Goal: Information Seeking & Learning: Learn about a topic

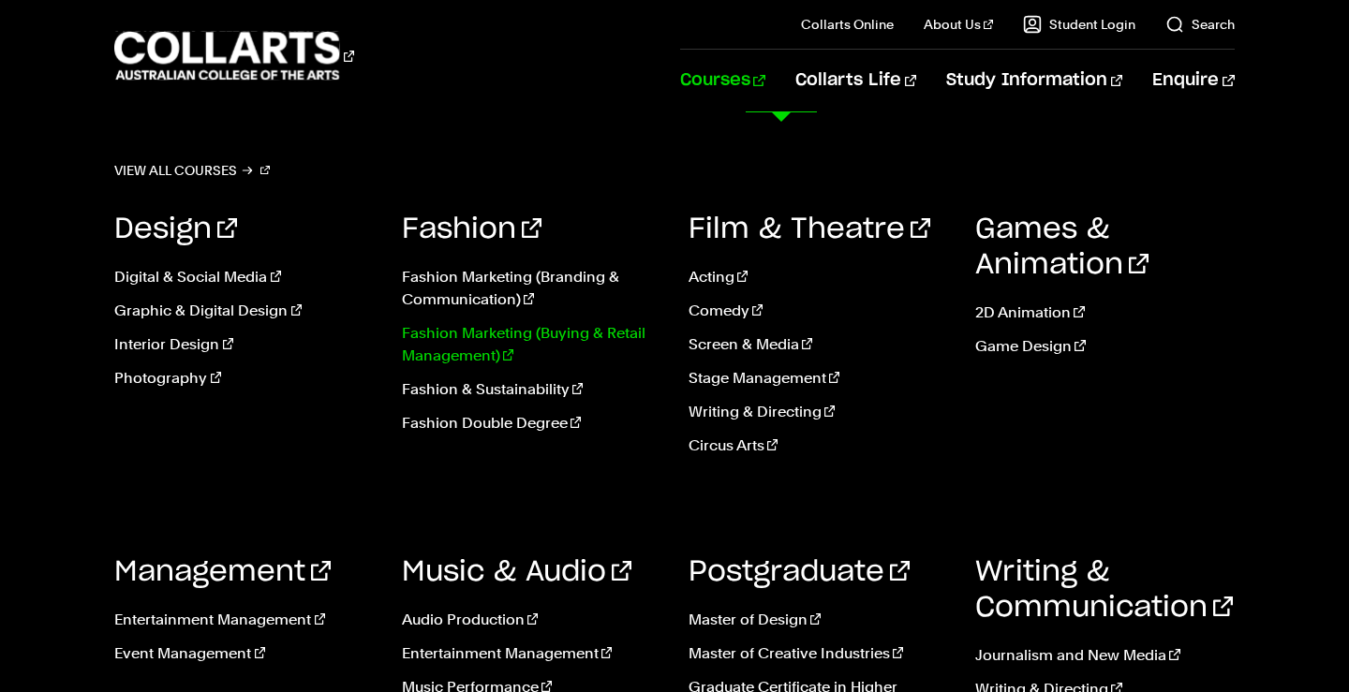
click at [516, 324] on link "Fashion Marketing (Buying & Retail Management)" at bounding box center [531, 344] width 259 height 45
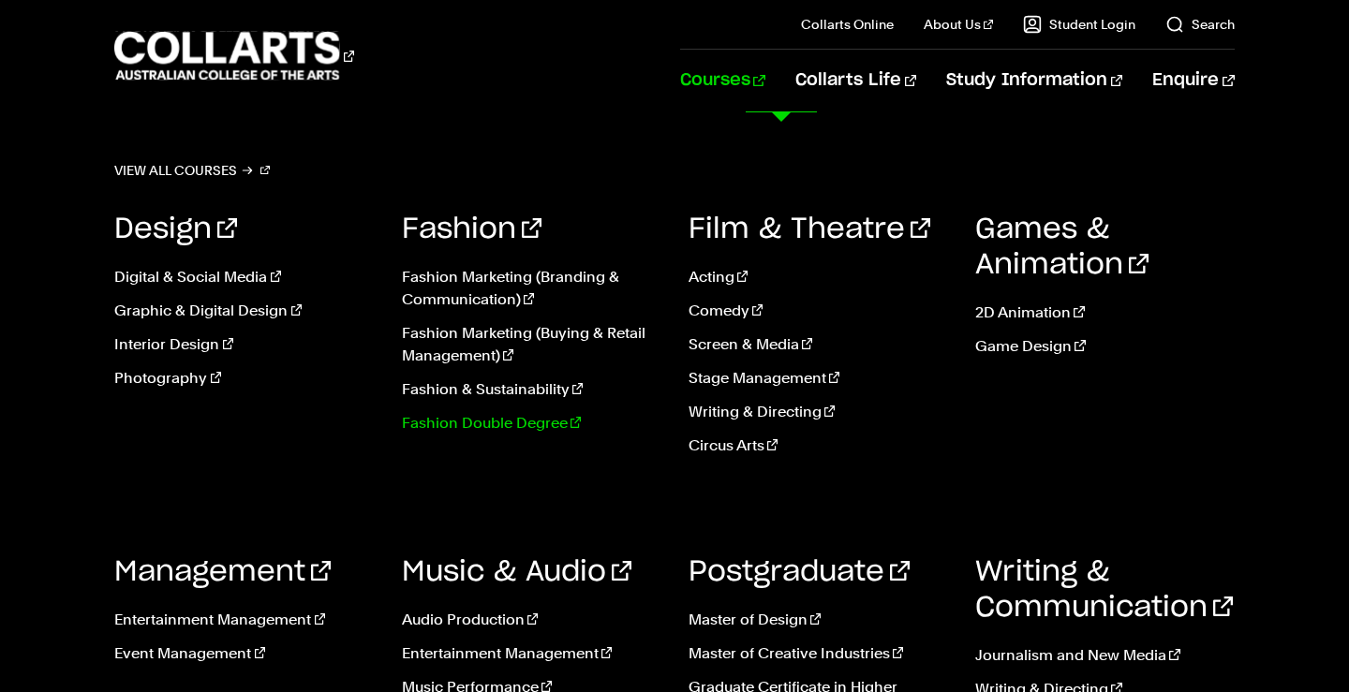
scroll to position [1721, 0]
click at [720, 282] on link "Acting" at bounding box center [818, 277] width 259 height 22
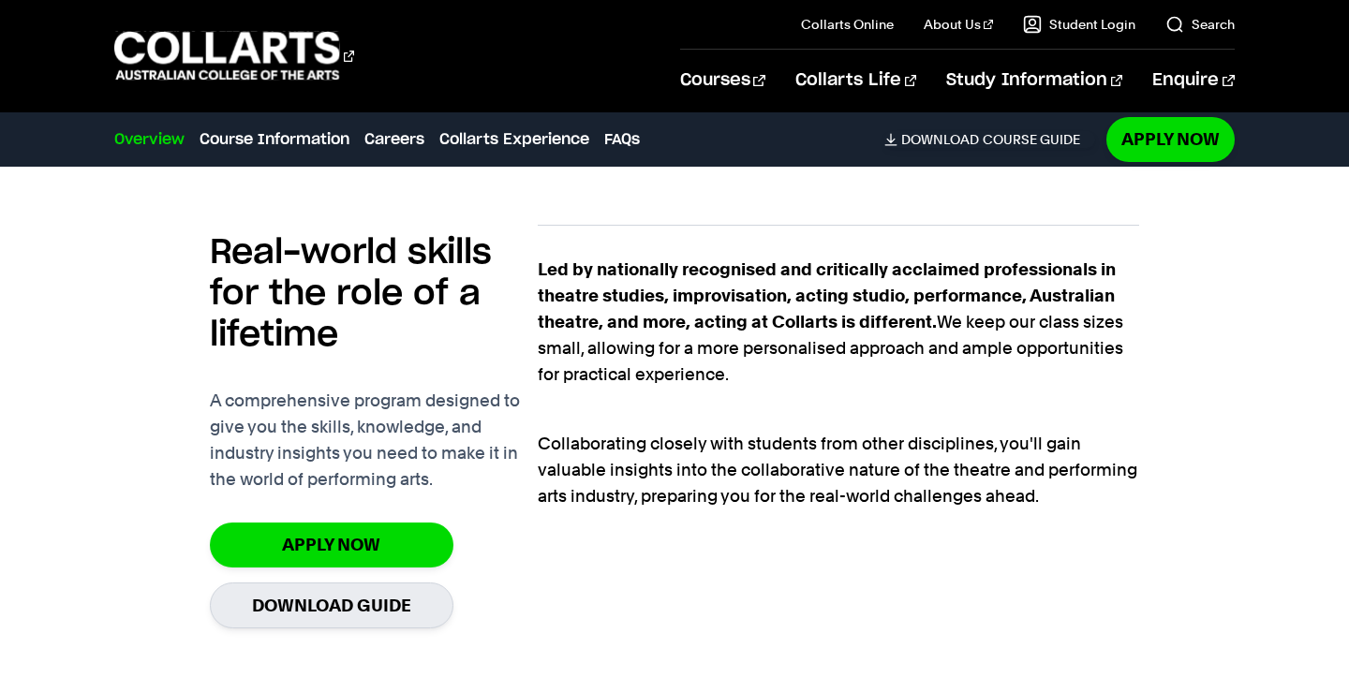
scroll to position [1232, 0]
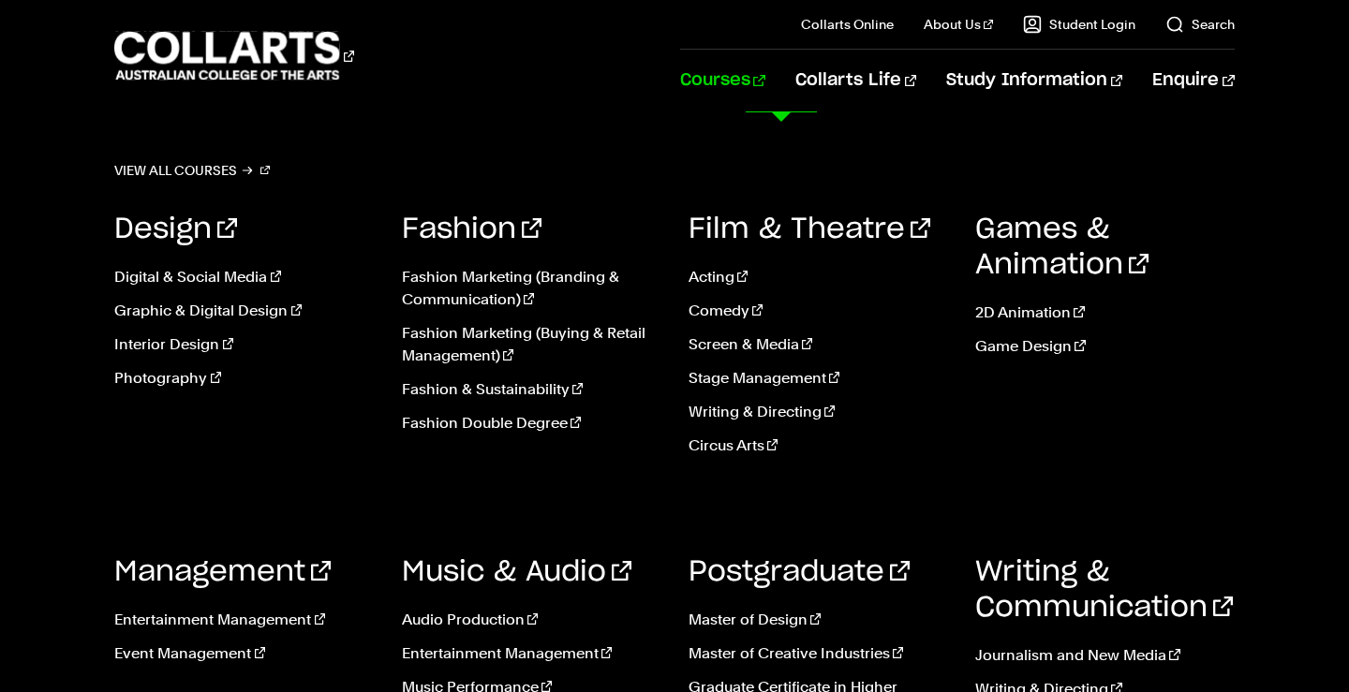
click at [765, 84] on link "Courses" at bounding box center [722, 81] width 85 height 62
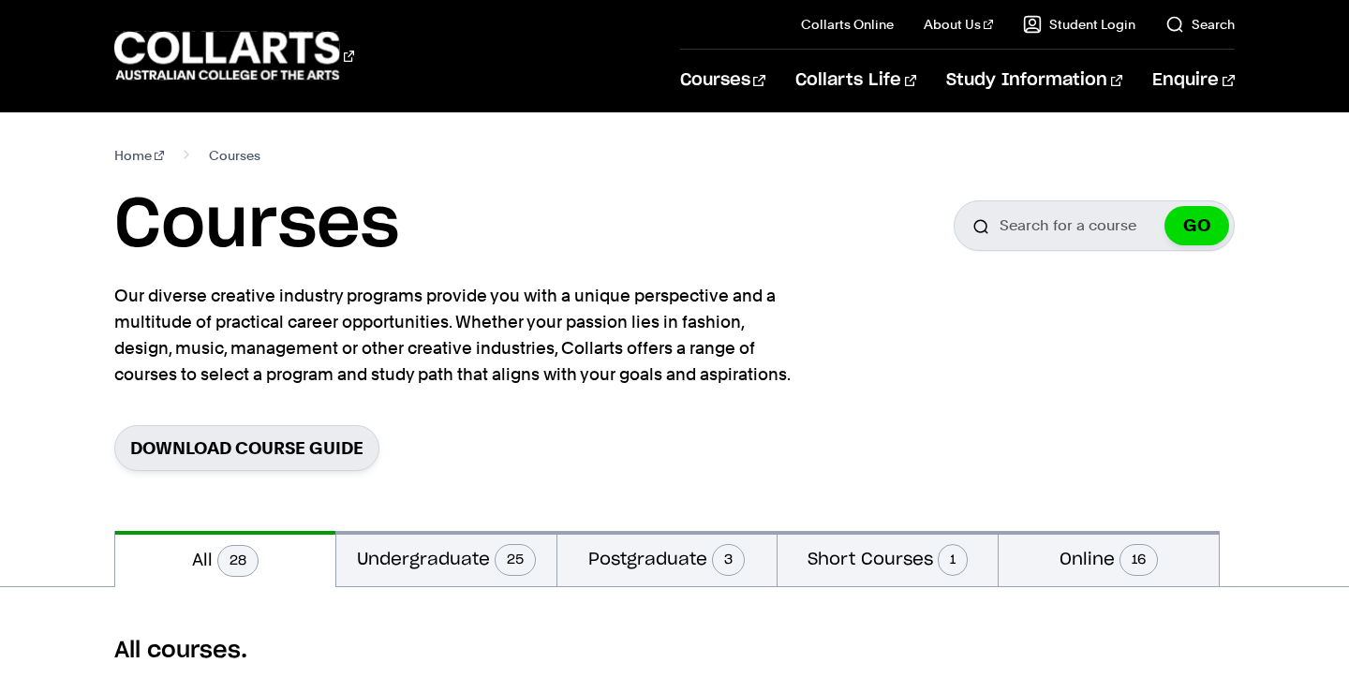
click at [765, 84] on link "Courses" at bounding box center [722, 81] width 85 height 62
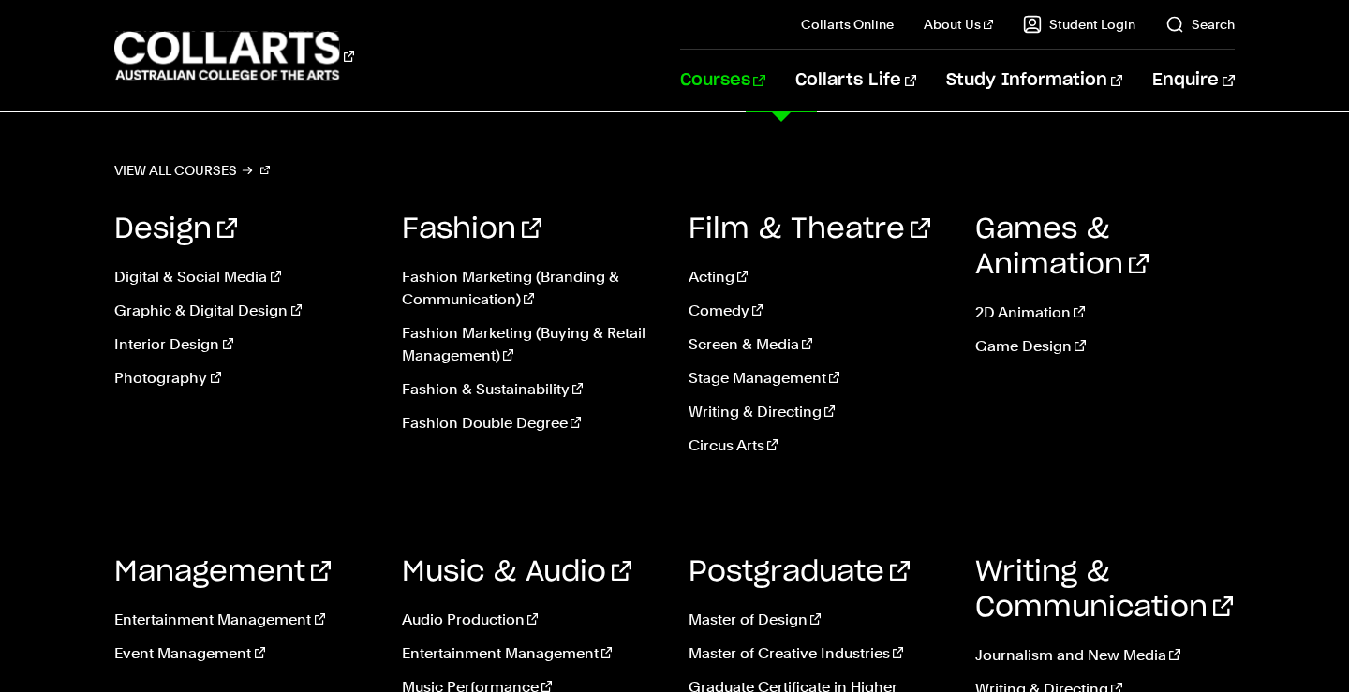
click at [765, 89] on link "Courses" at bounding box center [722, 81] width 85 height 62
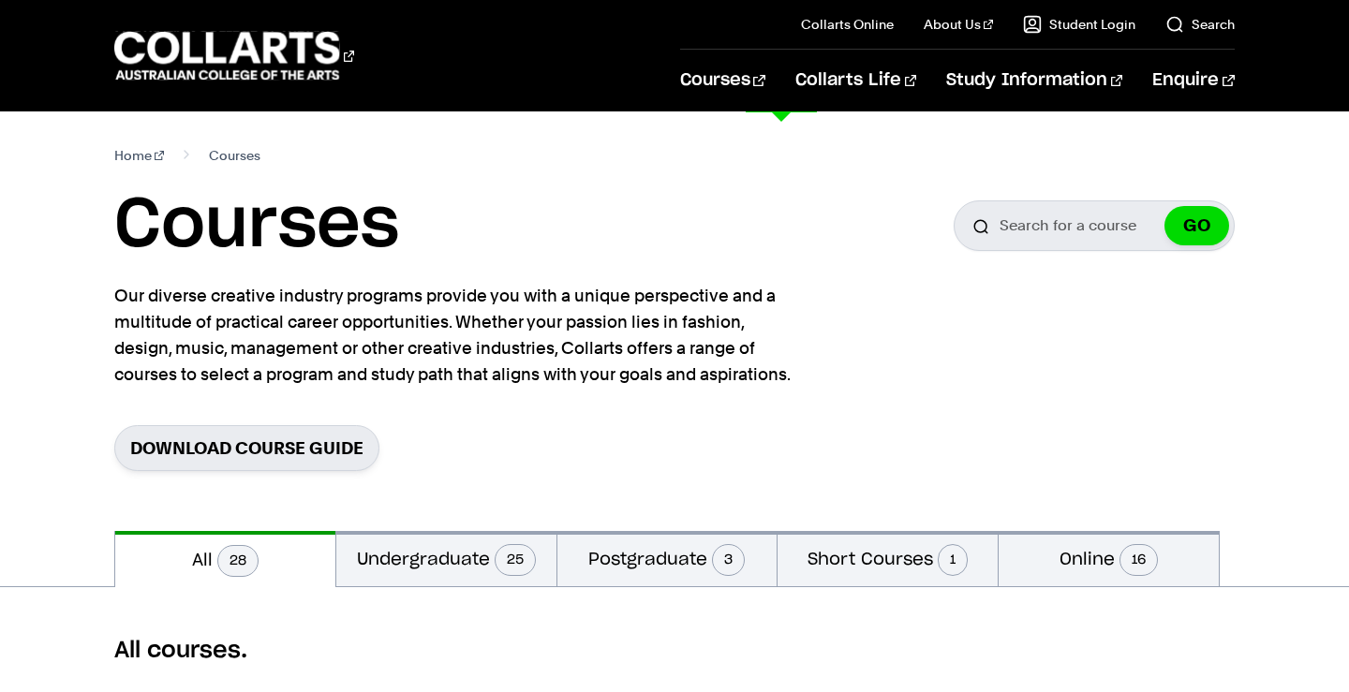
click at [765, 89] on link "Courses" at bounding box center [722, 81] width 85 height 62
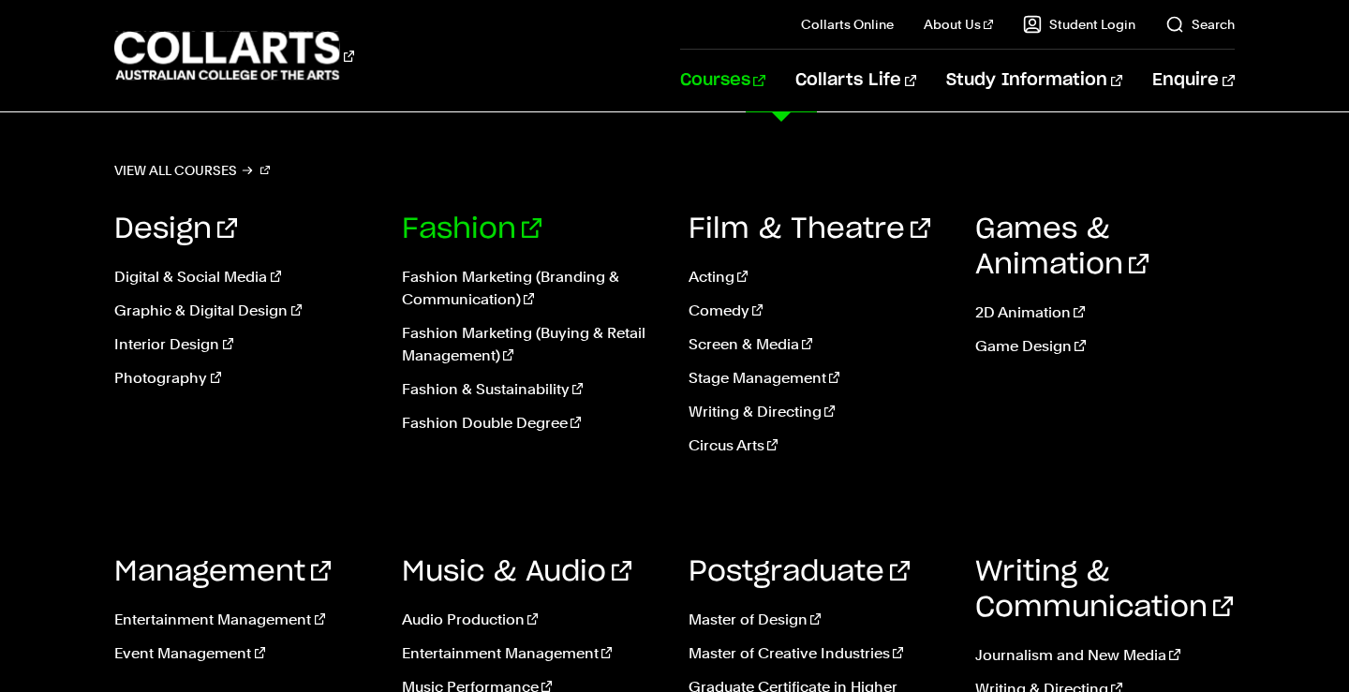
click at [467, 233] on link "Fashion" at bounding box center [472, 229] width 140 height 28
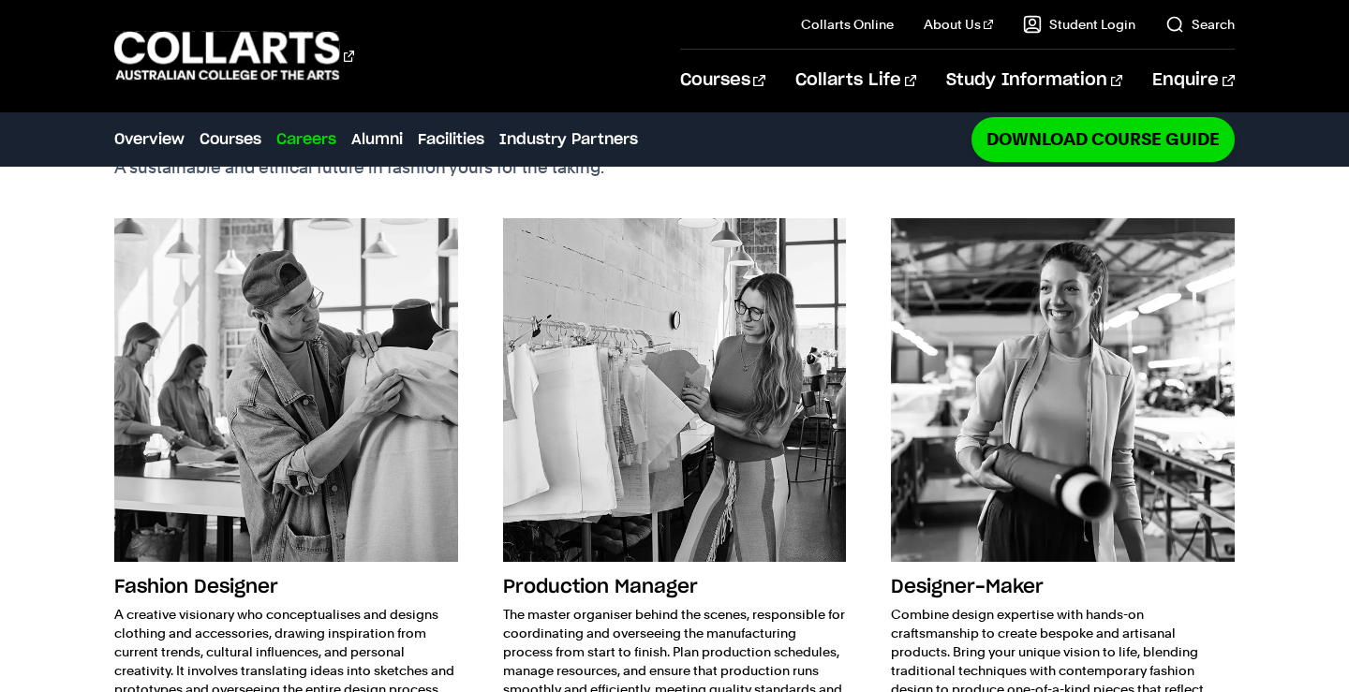
scroll to position [2388, 0]
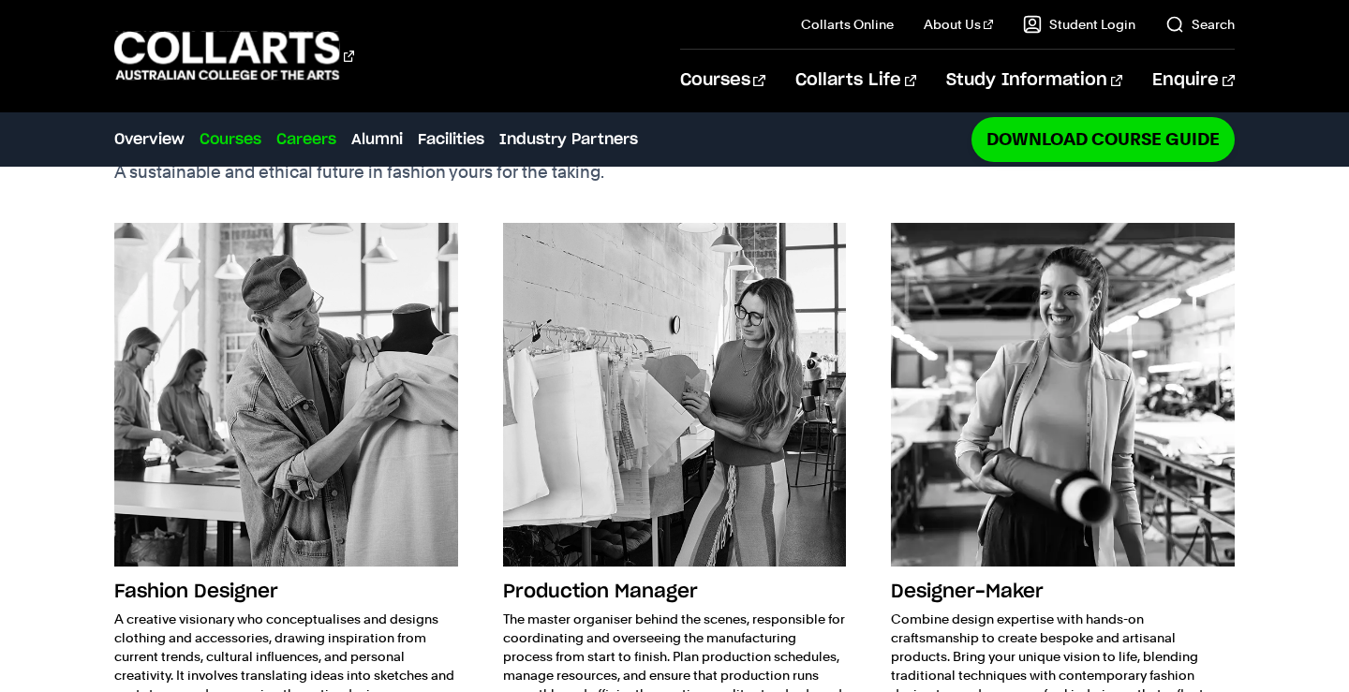
click at [217, 129] on link "Courses" at bounding box center [231, 139] width 62 height 22
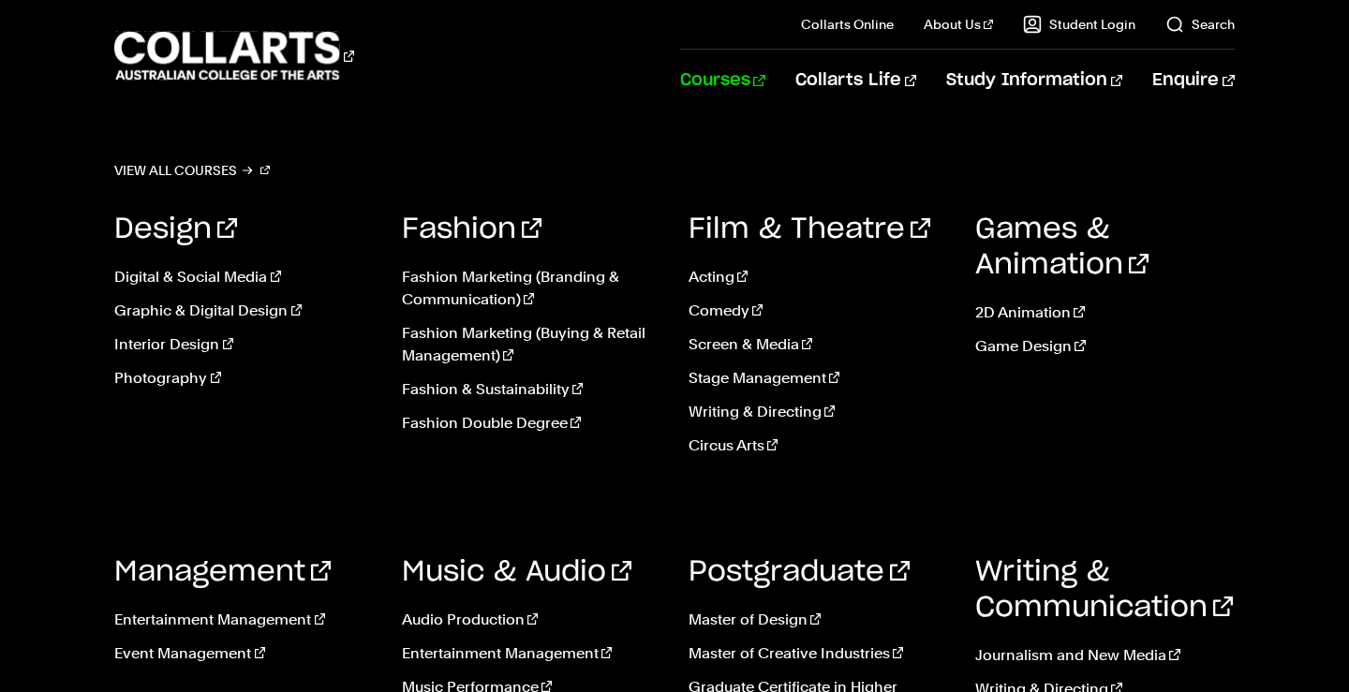
scroll to position [0, 0]
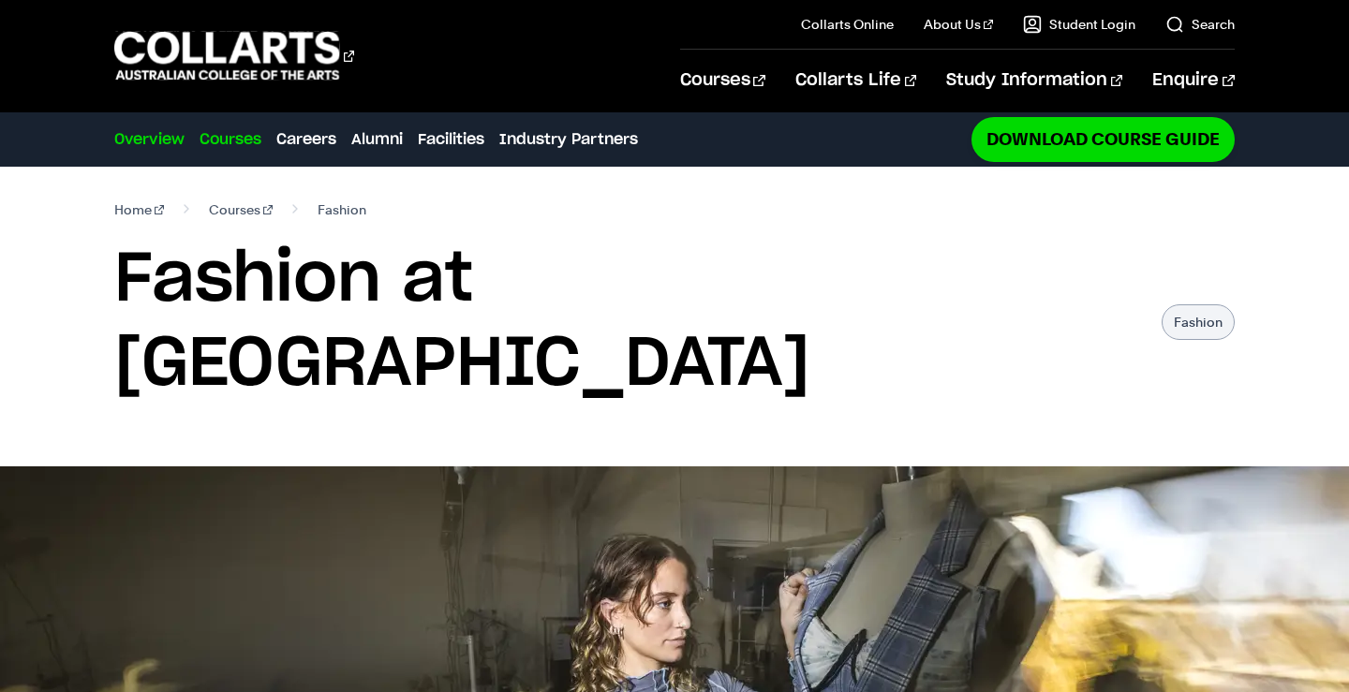
click at [244, 145] on link "Courses" at bounding box center [231, 139] width 62 height 22
click at [305, 136] on link "Careers" at bounding box center [306, 139] width 60 height 22
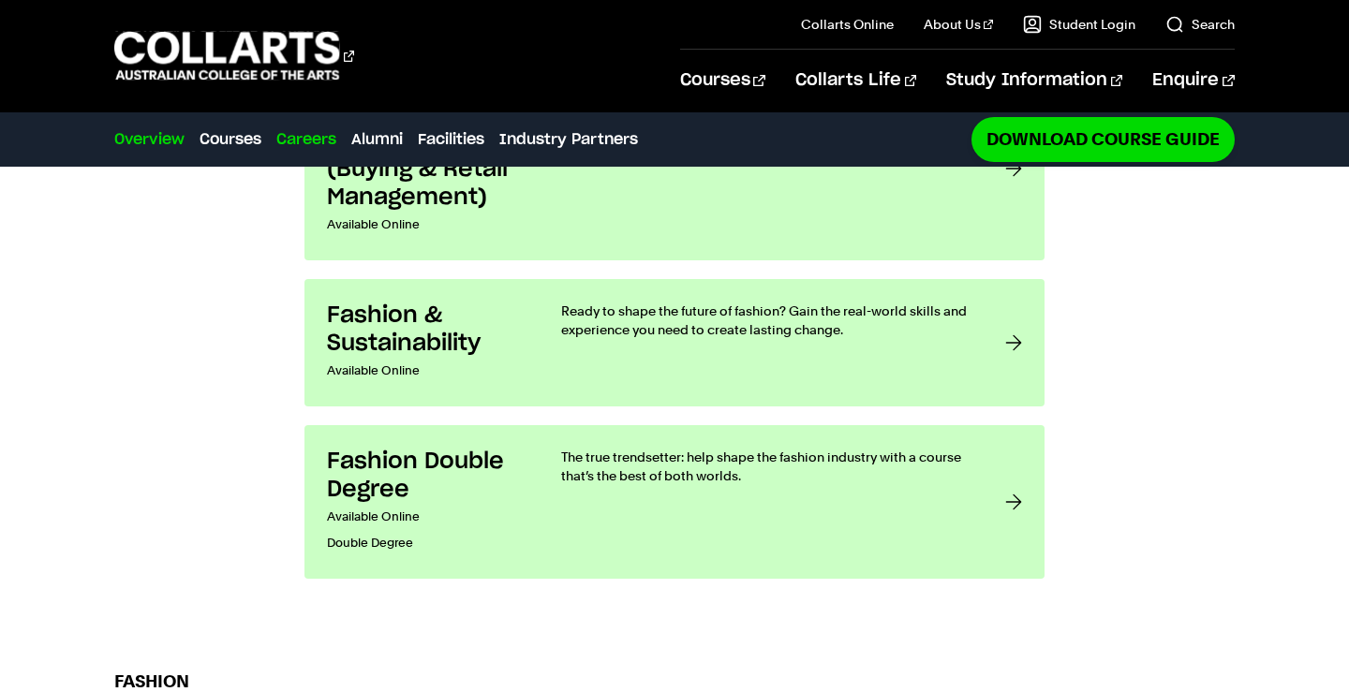
scroll to position [2146, 0]
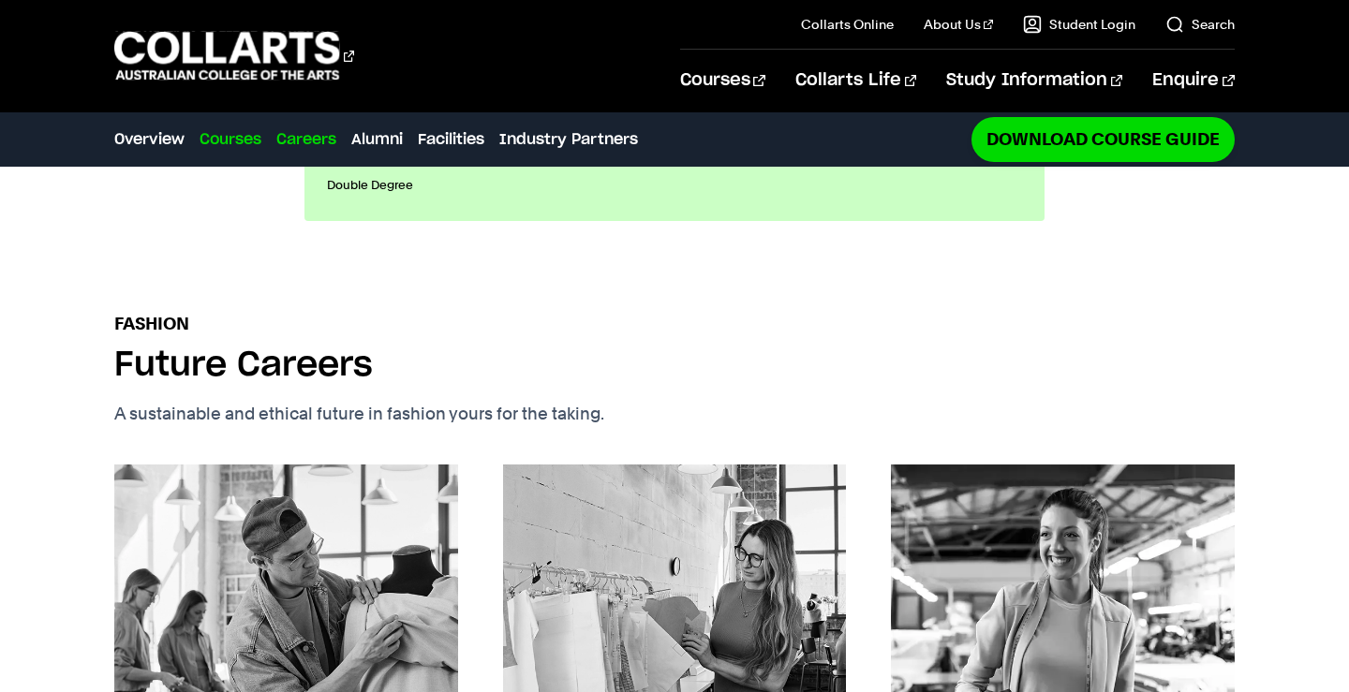
click at [249, 141] on link "Courses" at bounding box center [231, 139] width 62 height 22
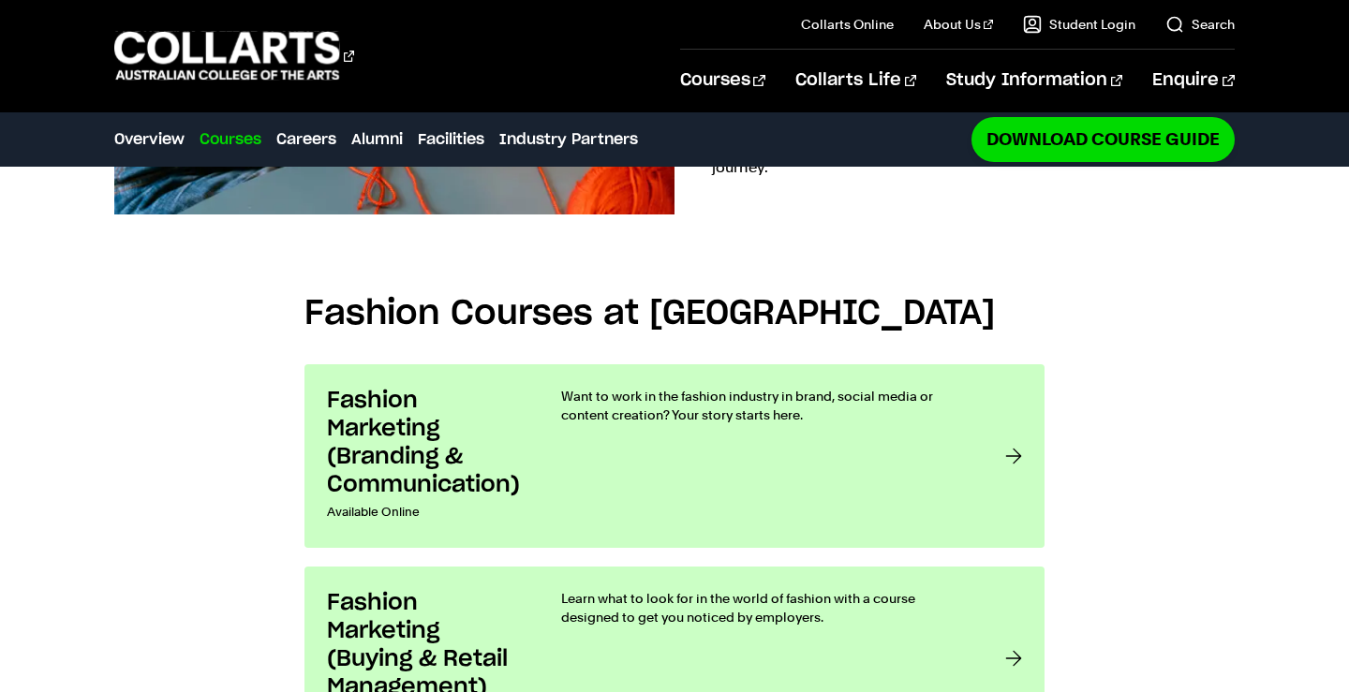
scroll to position [1292, 0]
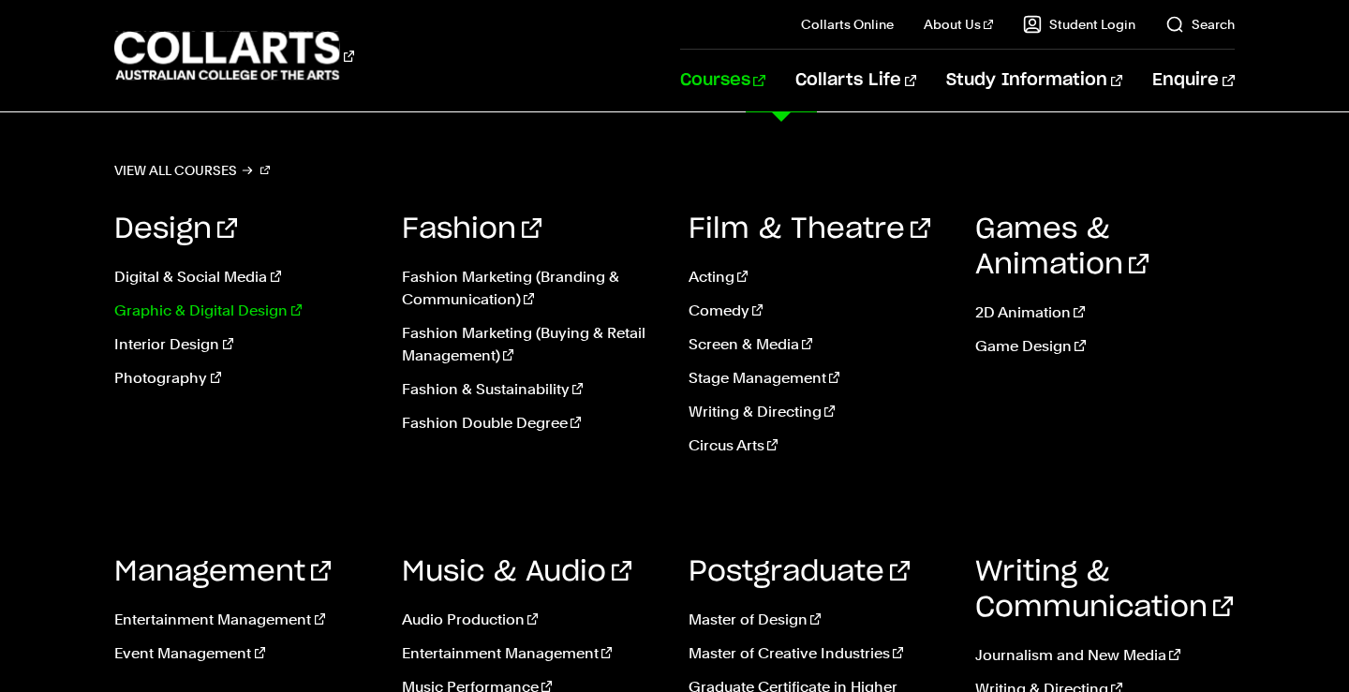
click at [157, 312] on link "Graphic & Digital Design" at bounding box center [243, 311] width 259 height 22
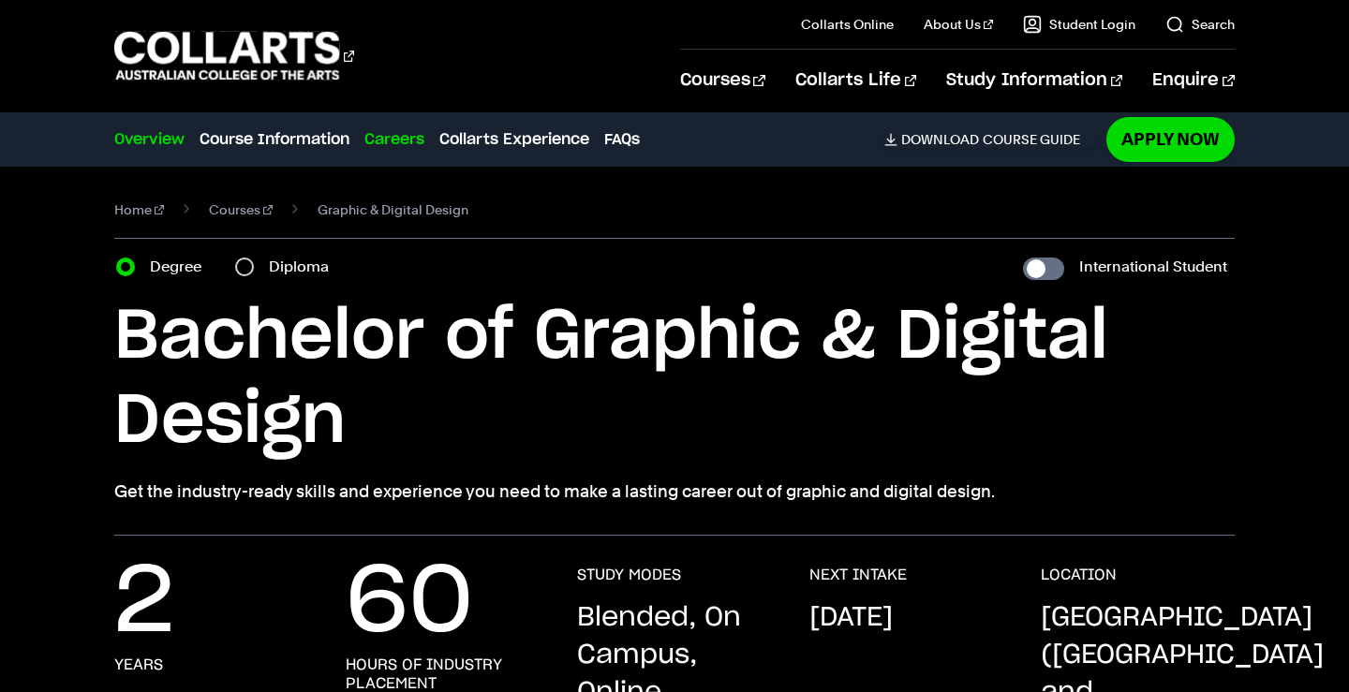
click at [380, 148] on link "Careers" at bounding box center [394, 139] width 60 height 22
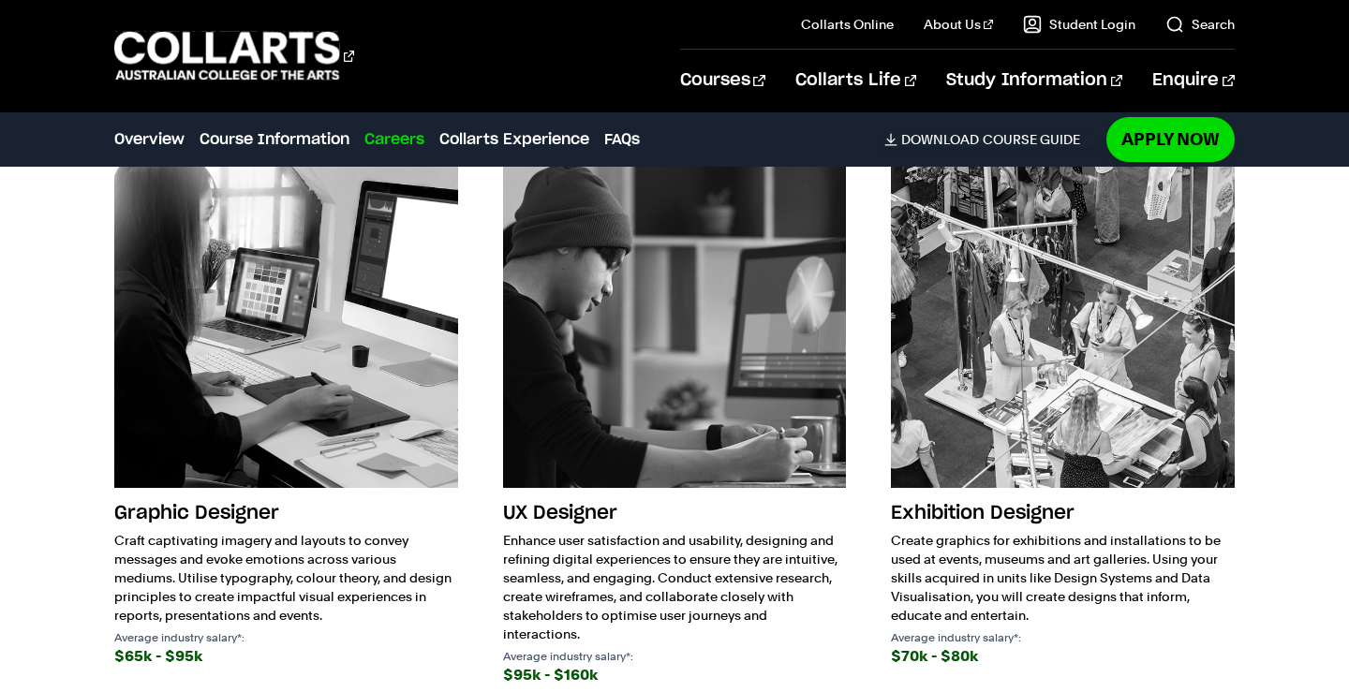
scroll to position [3320, 0]
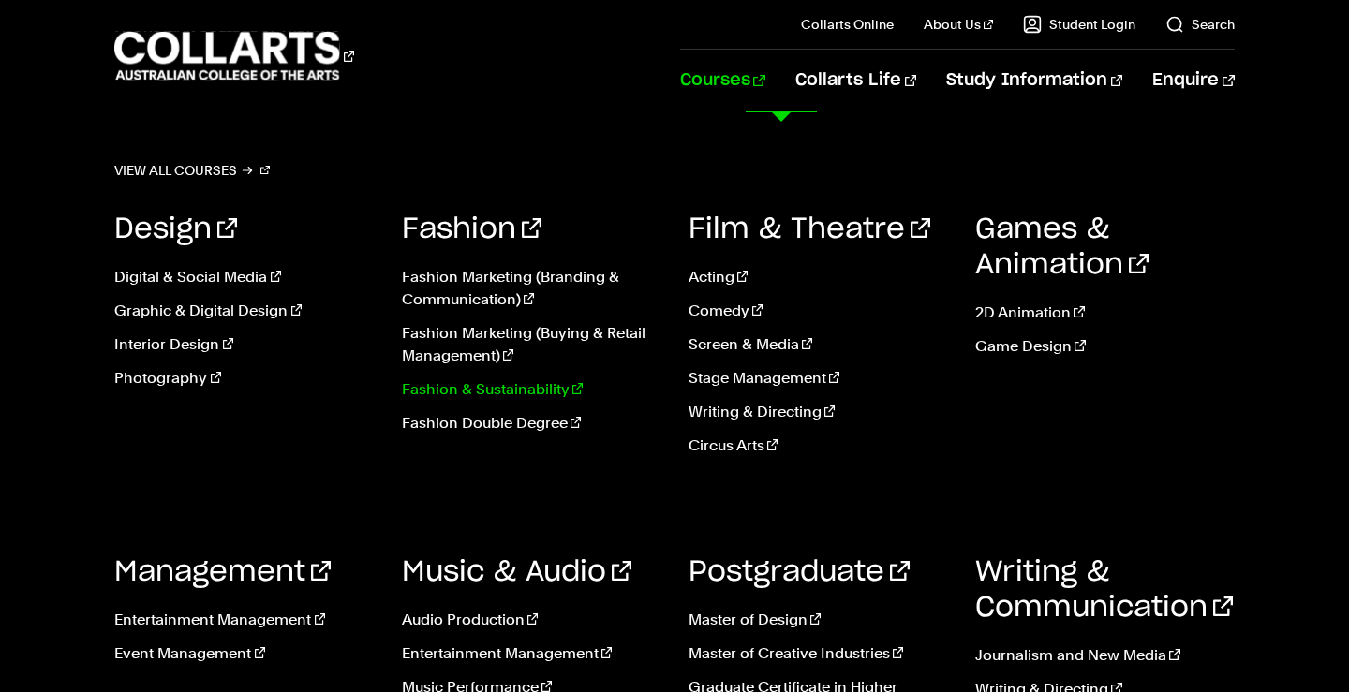
click at [459, 385] on link "Fashion & Sustainability" at bounding box center [531, 389] width 259 height 22
